Goal: Transaction & Acquisition: Purchase product/service

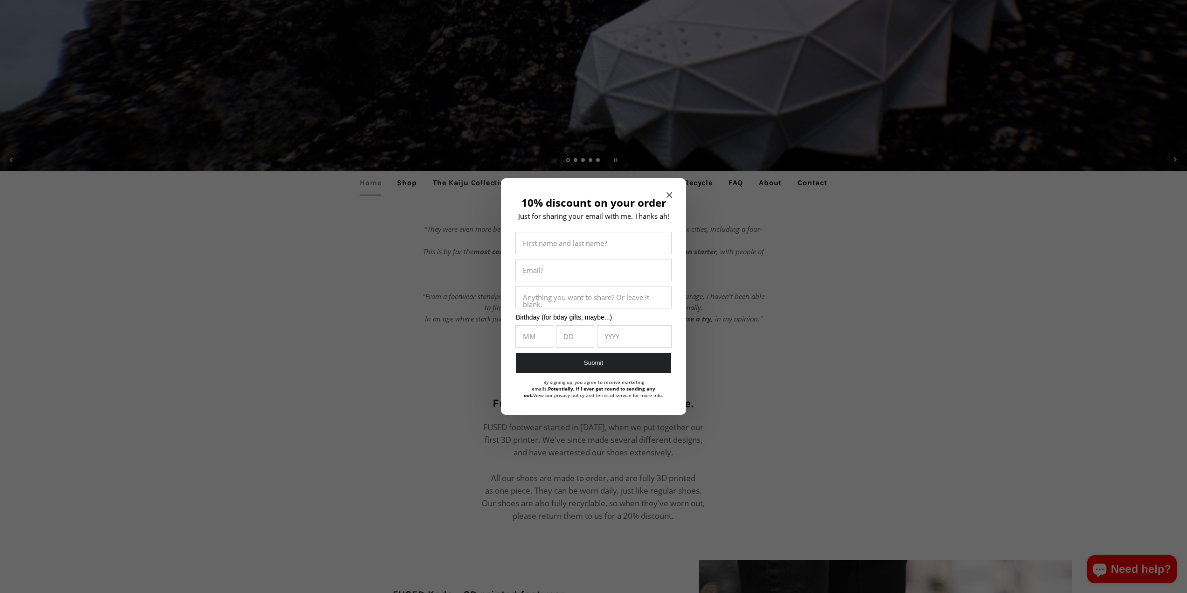
scroll to position [420, 0]
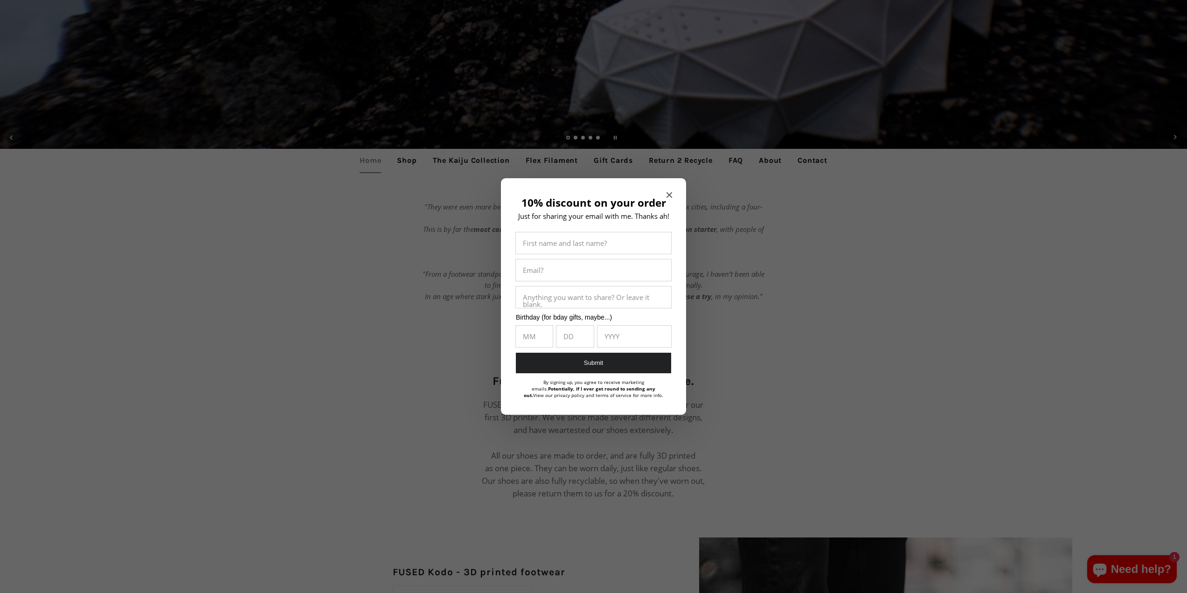
click at [670, 195] on icon "Close modal" at bounding box center [670, 195] width 6 height 6
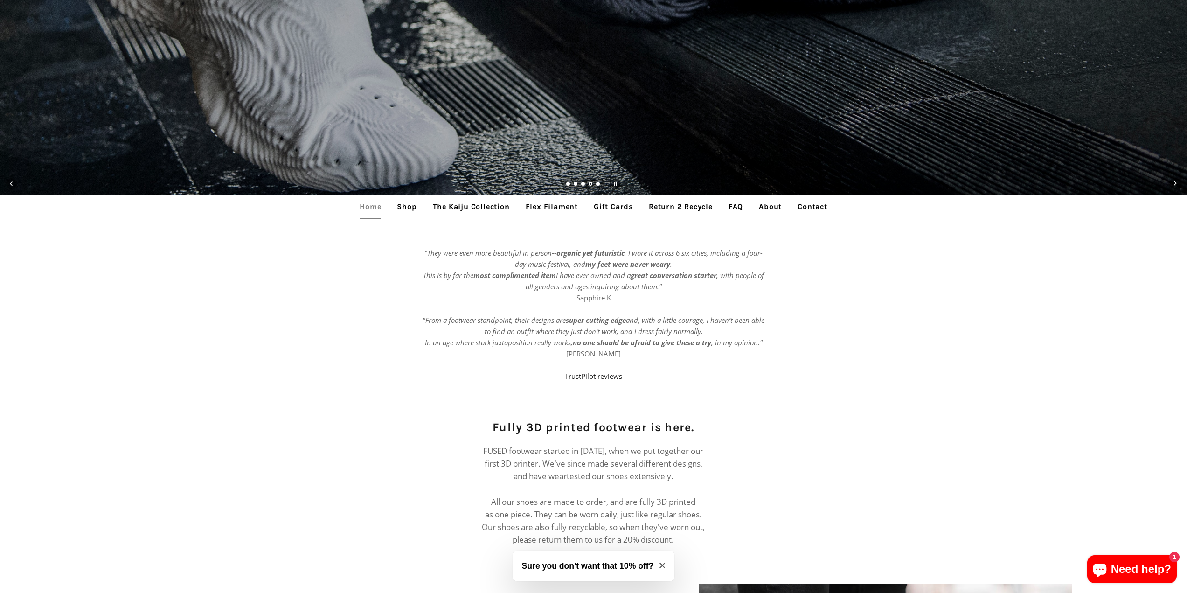
scroll to position [187, 0]
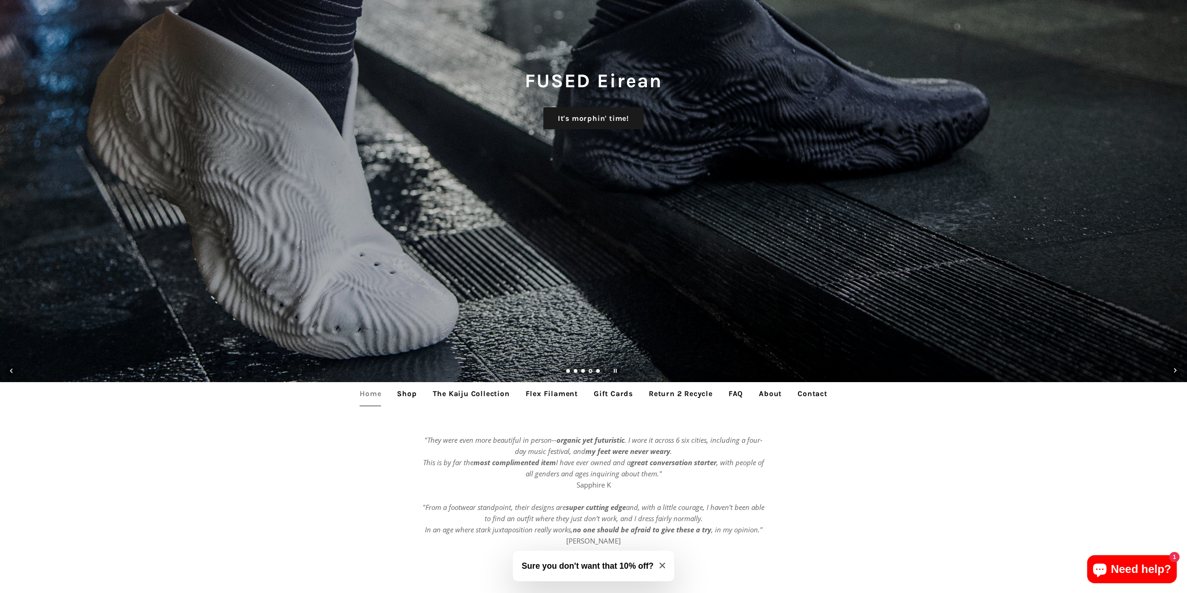
click at [568, 372] on link "Load slide 1" at bounding box center [568, 372] width 5 height 5
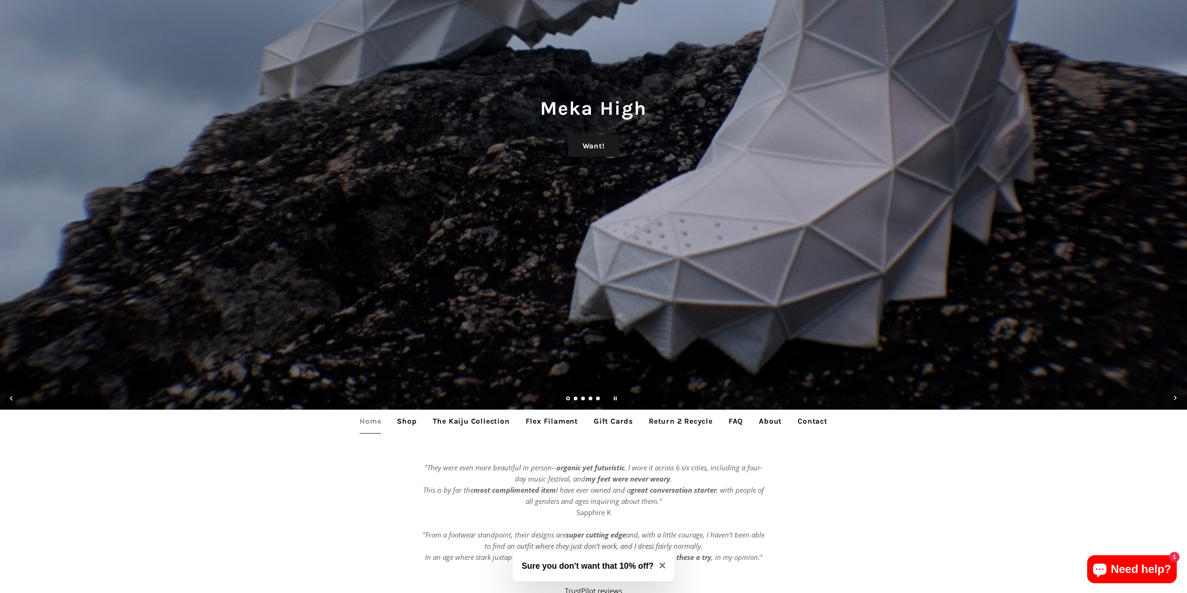
scroll to position [0, 0]
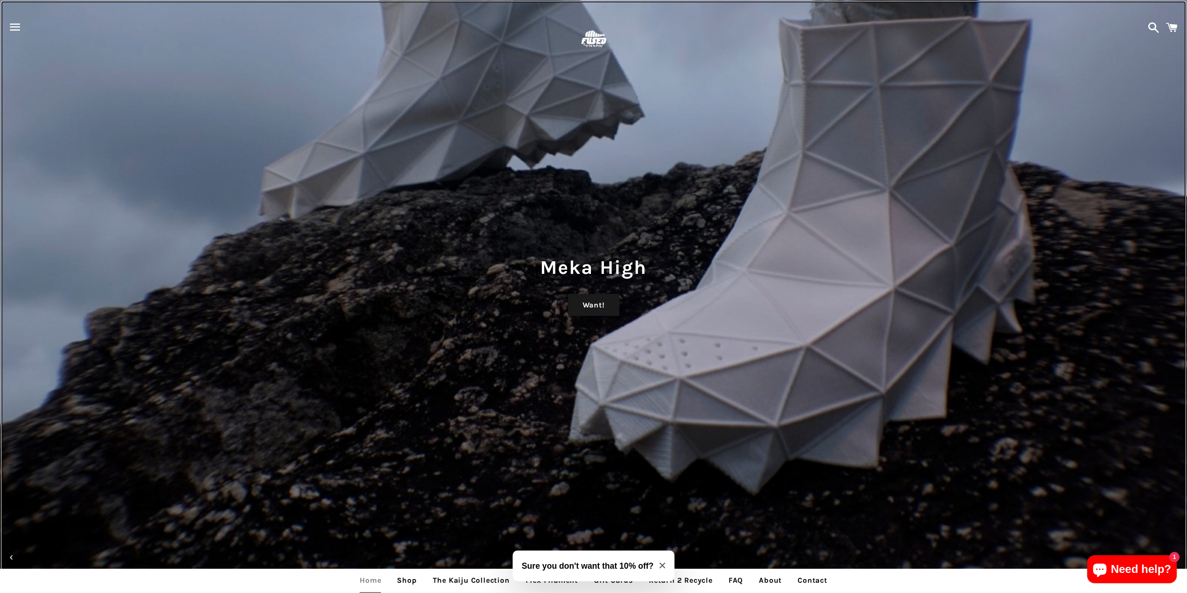
drag, startPoint x: 591, startPoint y: 282, endPoint x: 593, endPoint y: 274, distance: 8.6
click at [591, 281] on div "Meka High Want!" at bounding box center [593, 296] width 1187 height 593
click at [637, 266] on h1 "Meka High" at bounding box center [593, 267] width 1169 height 27
click at [593, 306] on link "Want!" at bounding box center [593, 305] width 51 height 22
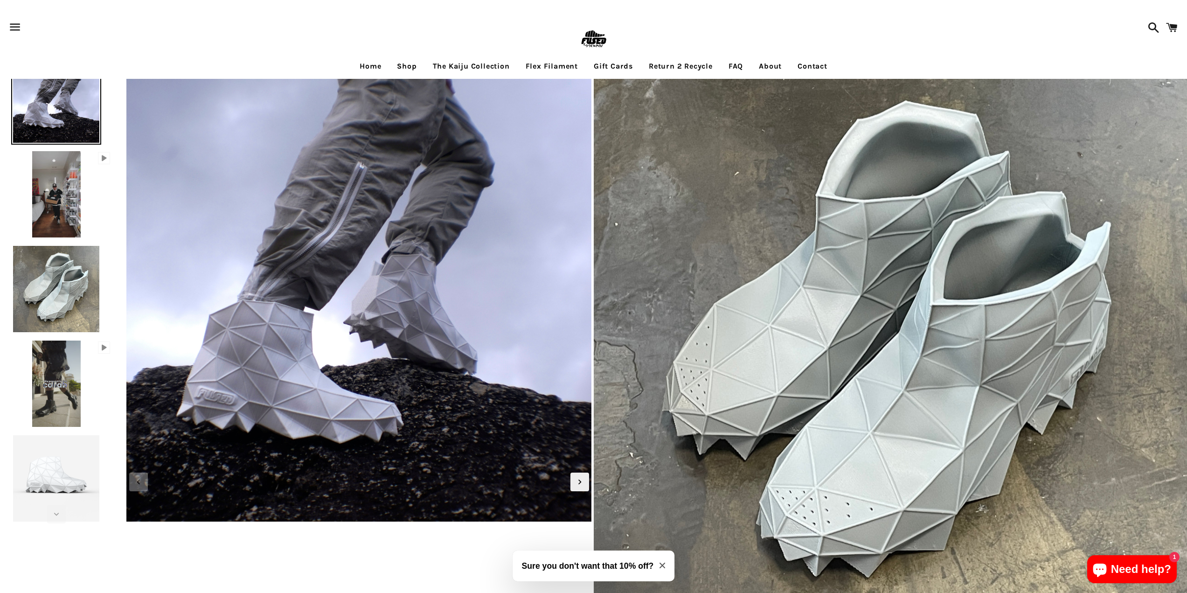
click at [68, 487] on img at bounding box center [56, 478] width 90 height 90
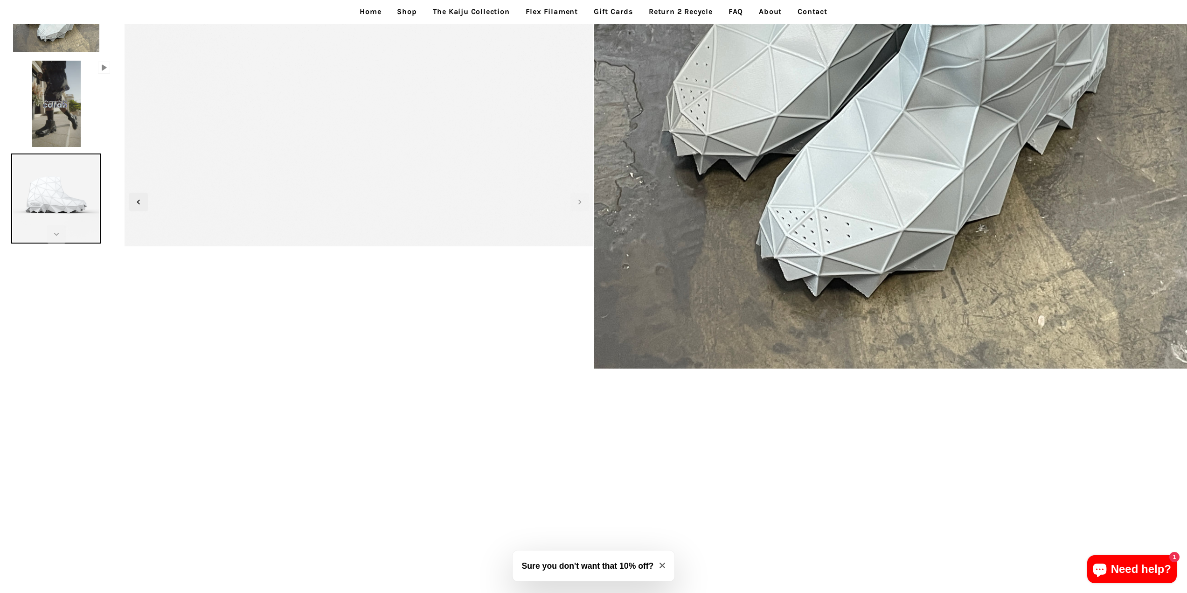
scroll to position [47, 0]
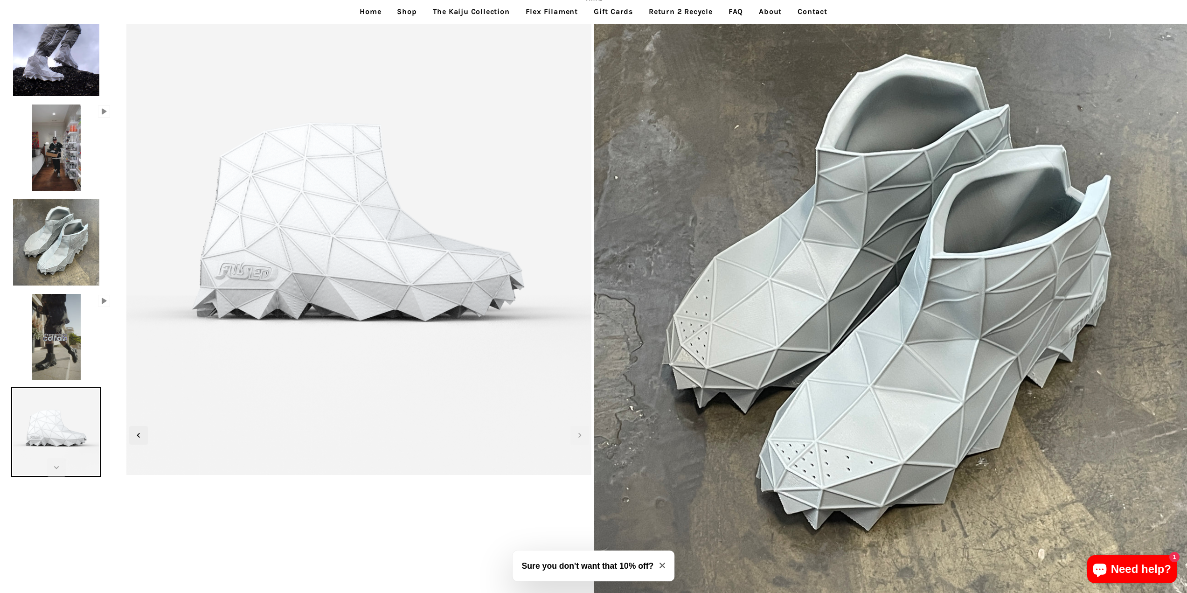
click at [74, 79] on img at bounding box center [56, 53] width 90 height 90
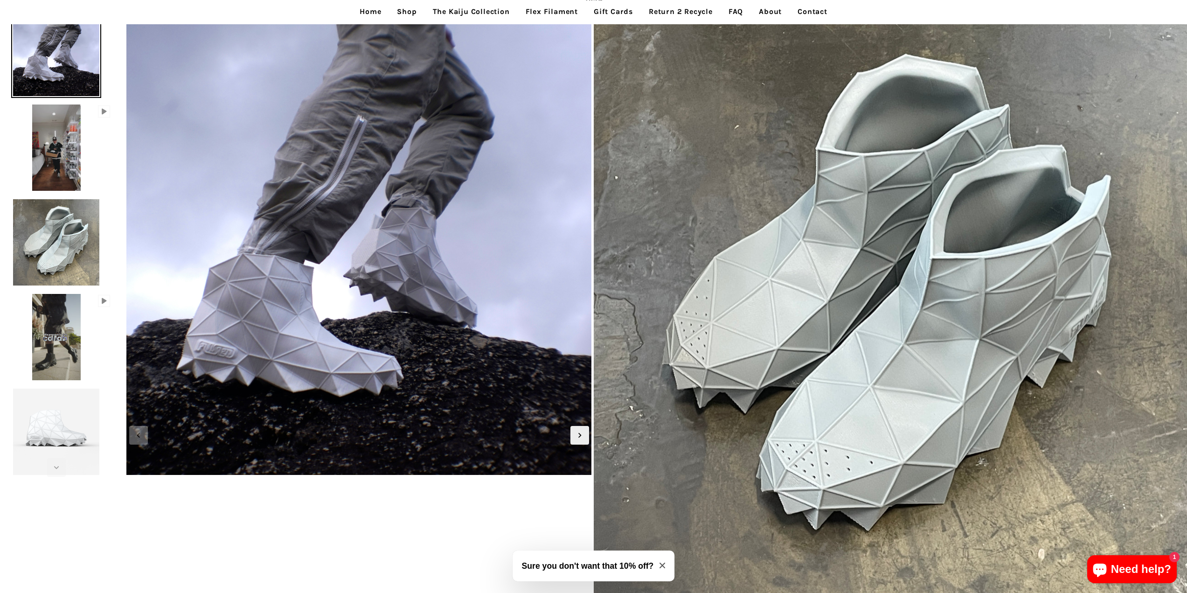
click at [67, 168] on img at bounding box center [56, 148] width 52 height 90
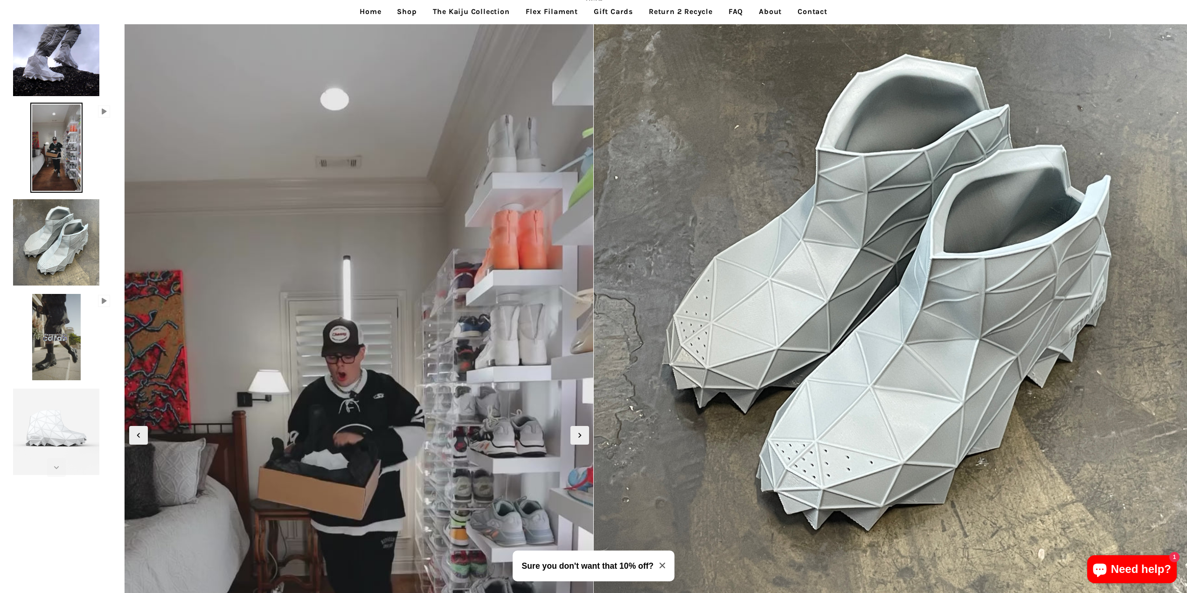
click at [67, 236] on img at bounding box center [56, 242] width 90 height 90
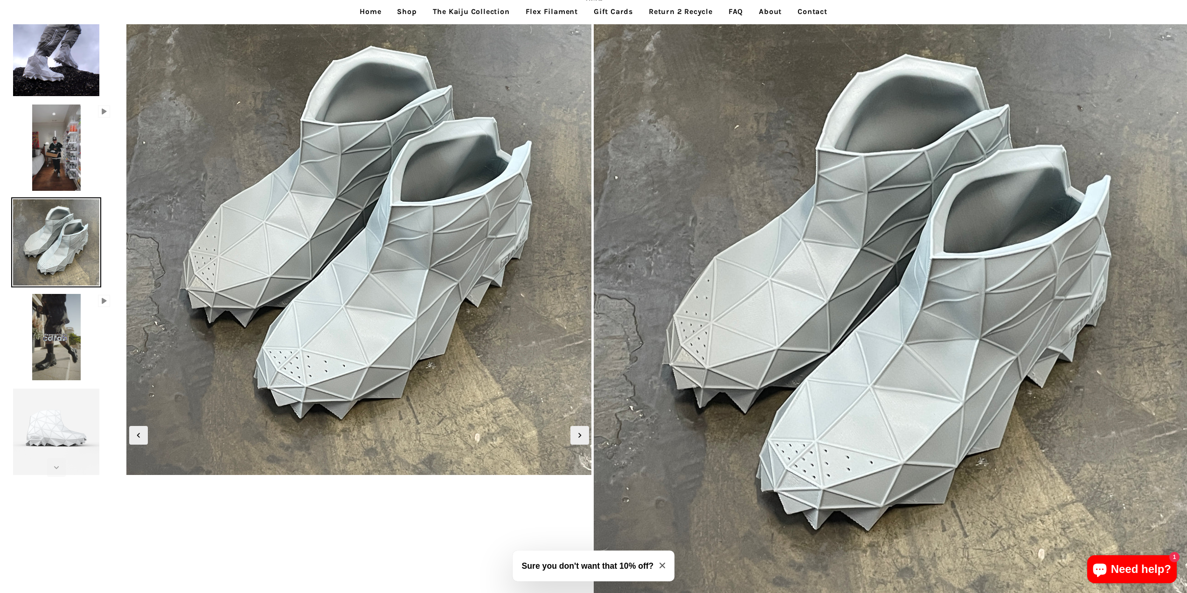
click at [61, 316] on img at bounding box center [56, 337] width 52 height 90
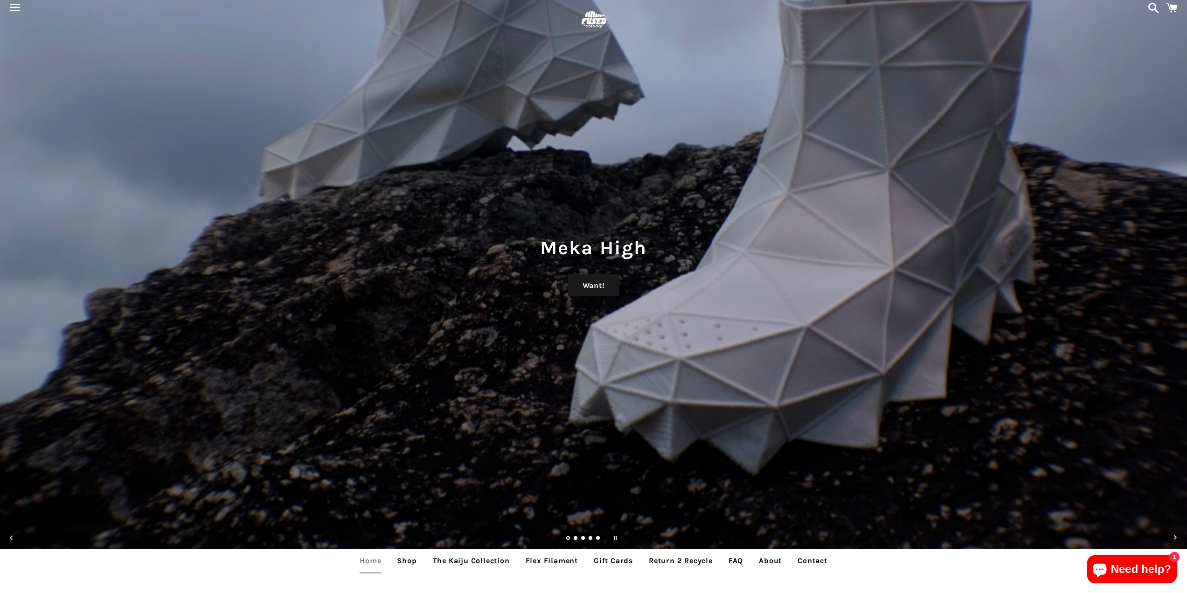
scroll to position [47, 0]
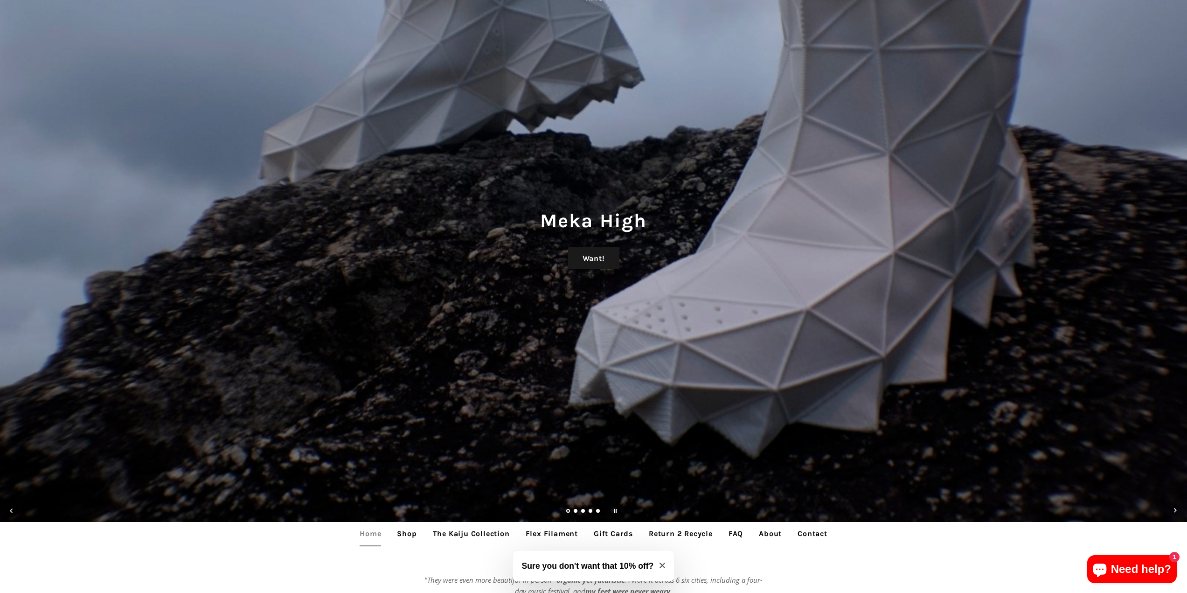
click at [578, 510] on link "Load slide 2" at bounding box center [576, 512] width 5 height 5
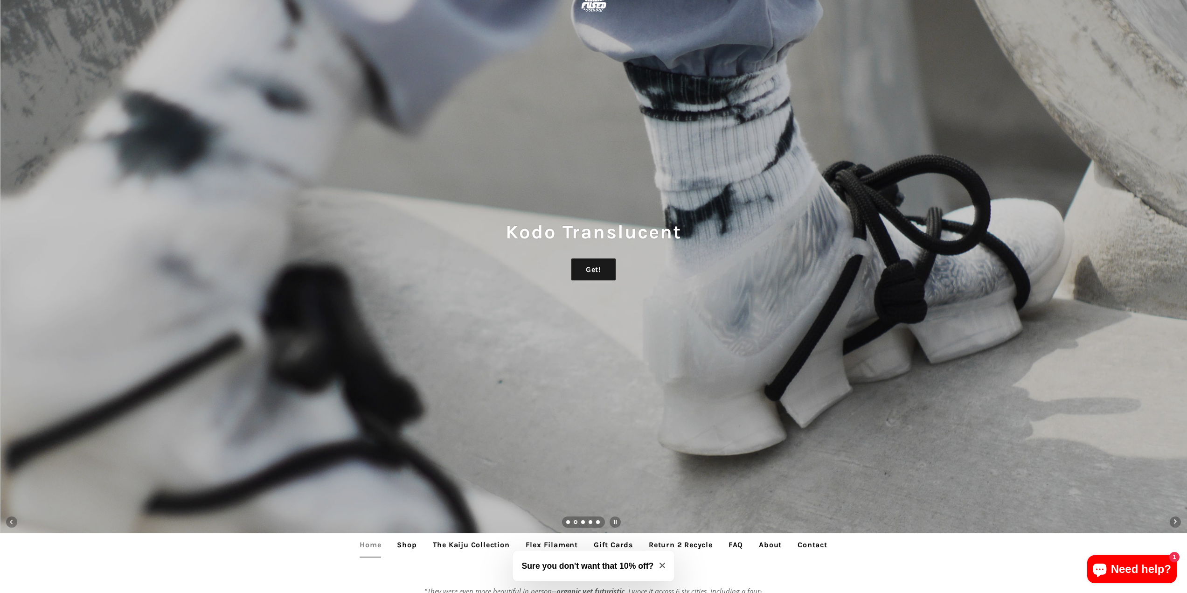
scroll to position [233, 0]
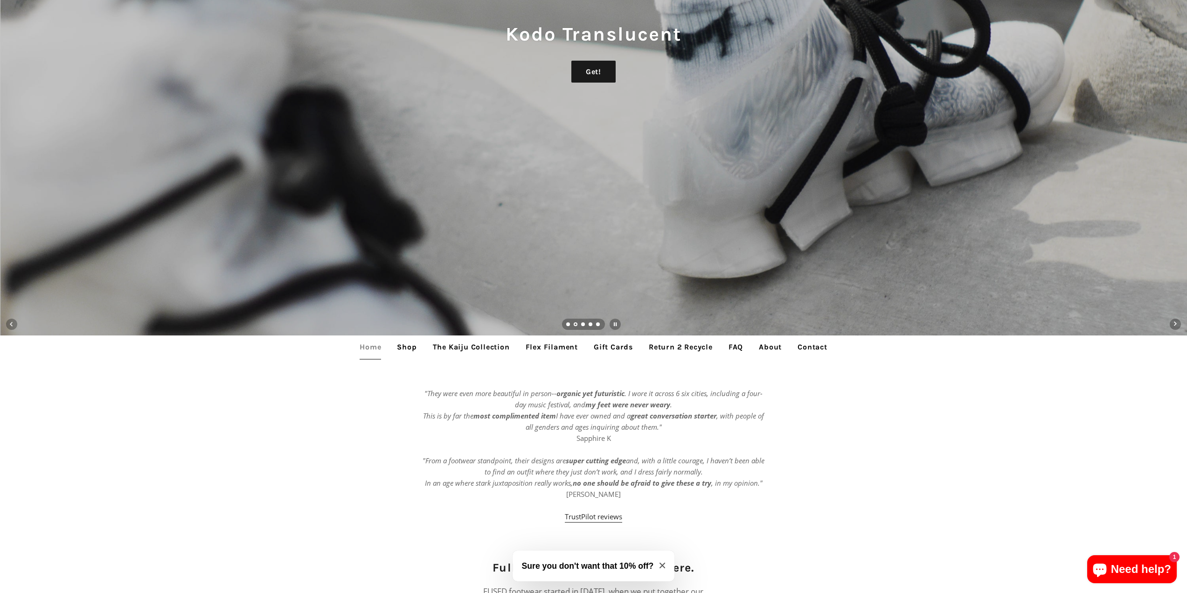
click at [583, 323] on link "Load slide 3" at bounding box center [583, 325] width 5 height 5
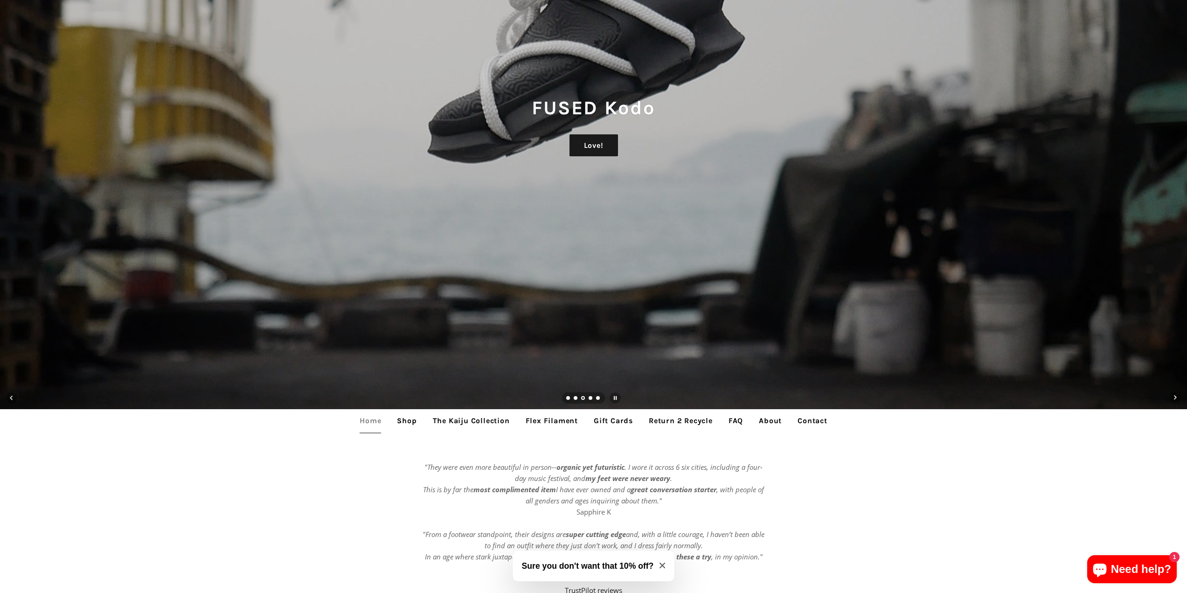
scroll to position [47, 0]
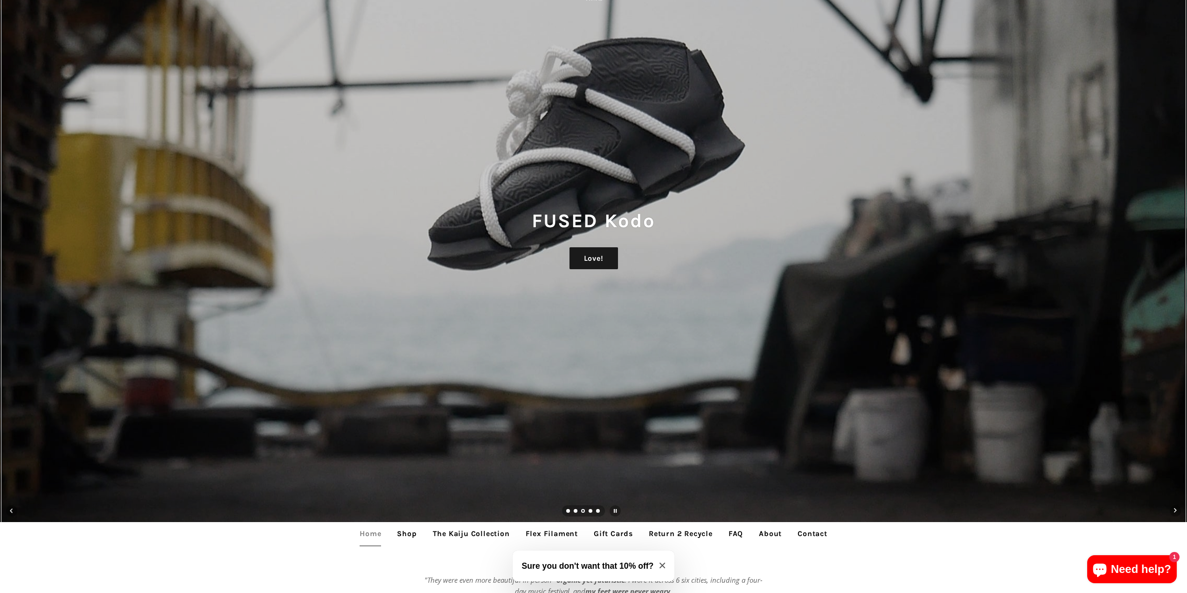
click at [592, 509] on ul "slideshow" at bounding box center [583, 510] width 43 height 11
click at [591, 511] on link "Load slide 4" at bounding box center [591, 512] width 5 height 5
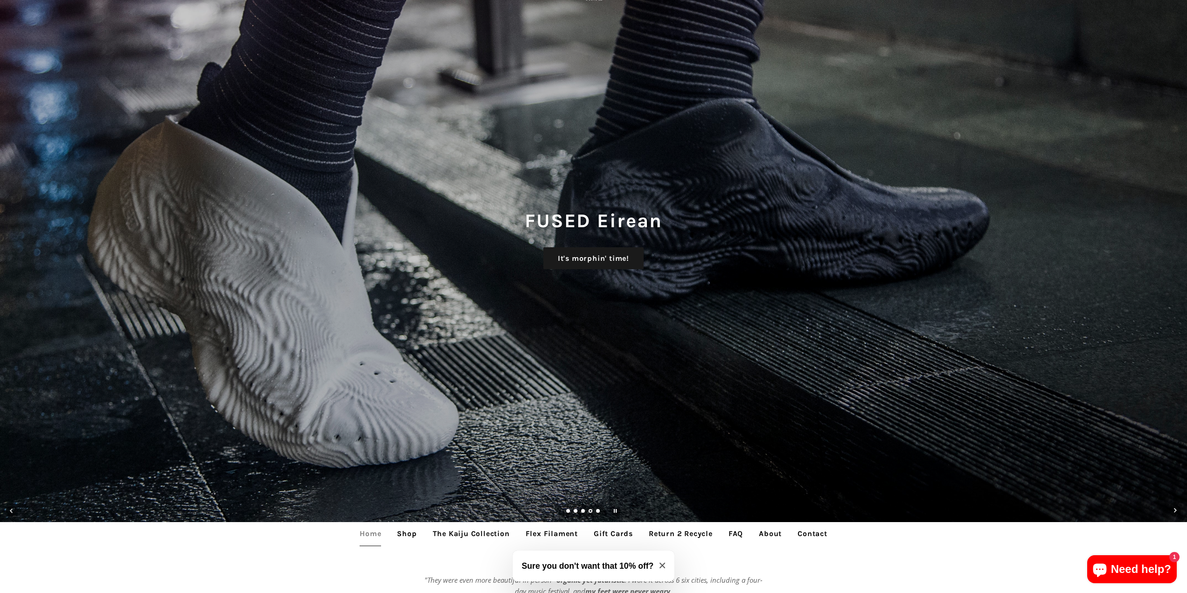
click at [596, 511] on link "Load slide 5" at bounding box center [598, 512] width 5 height 5
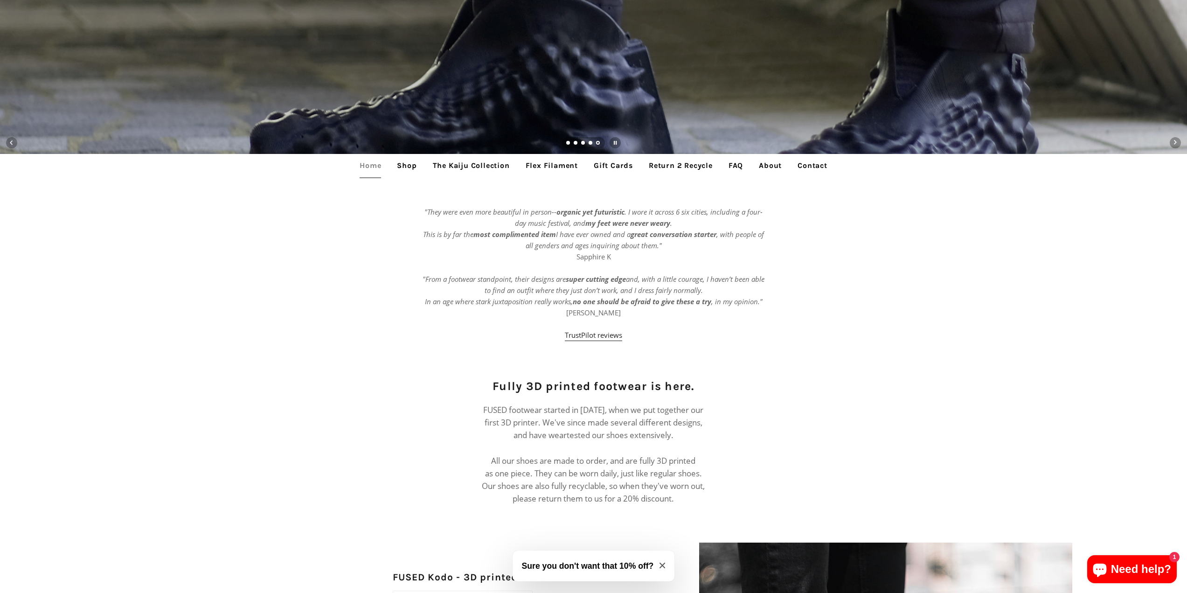
scroll to position [467, 0]
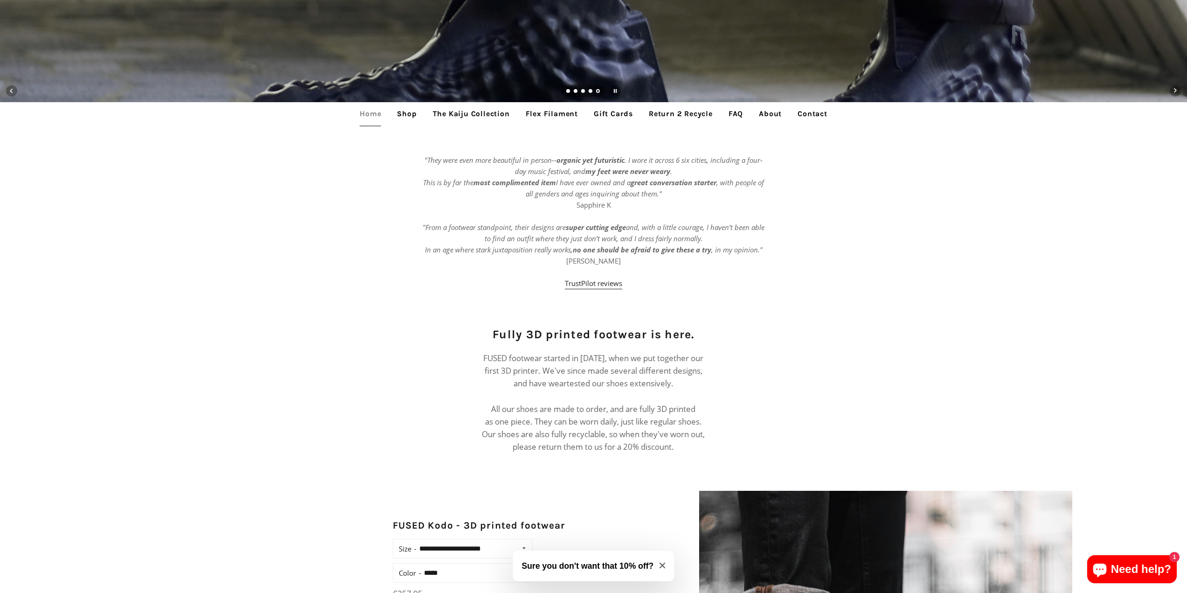
click at [665, 563] on icon "Close modal" at bounding box center [663, 566] width 6 height 6
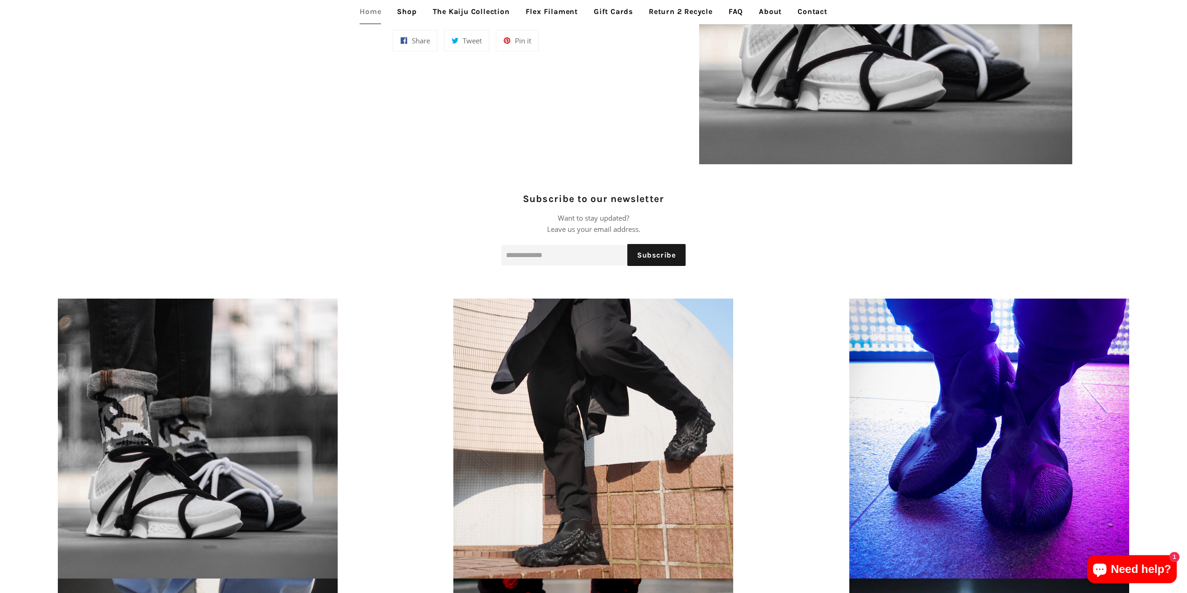
scroll to position [840, 0]
